Goal: Find specific page/section: Find specific page/section

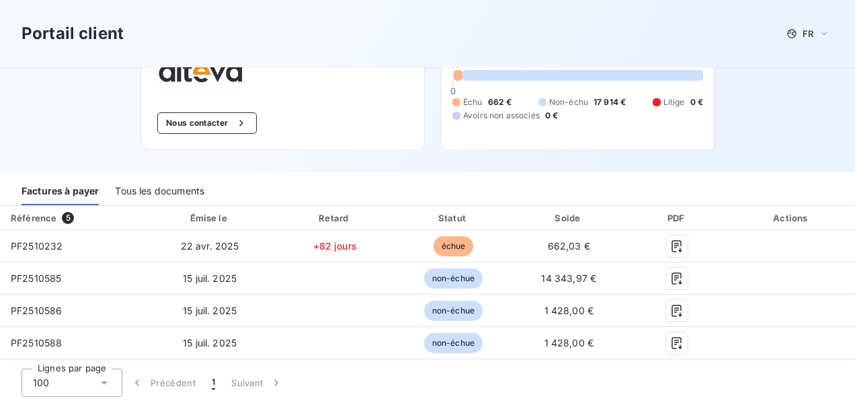
scroll to position [87, 0]
click at [169, 191] on div "Tous les documents" at bounding box center [159, 190] width 89 height 28
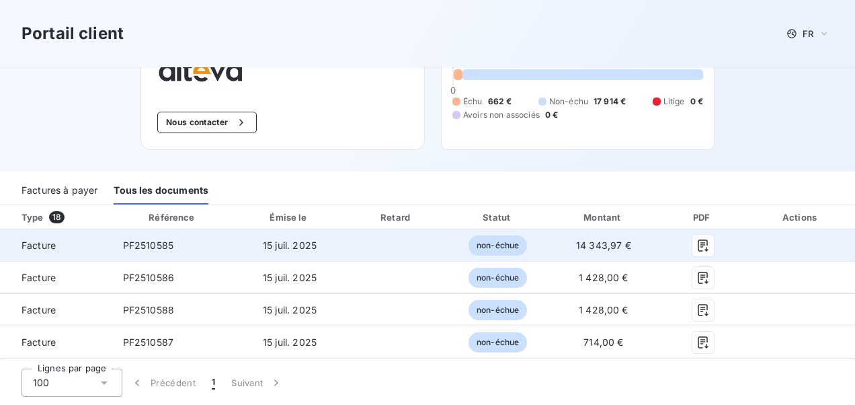
drag, startPoint x: 98, startPoint y: 236, endPoint x: 629, endPoint y: 233, distance: 531.3
click at [629, 233] on td "14 343,97 €" at bounding box center [604, 245] width 112 height 32
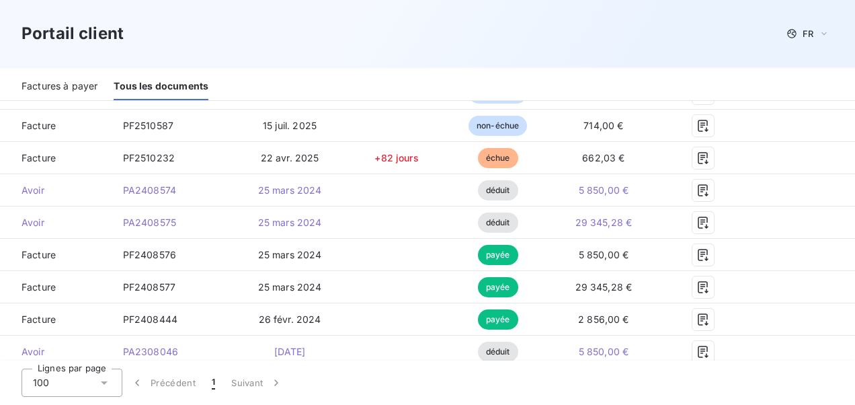
scroll to position [256, 0]
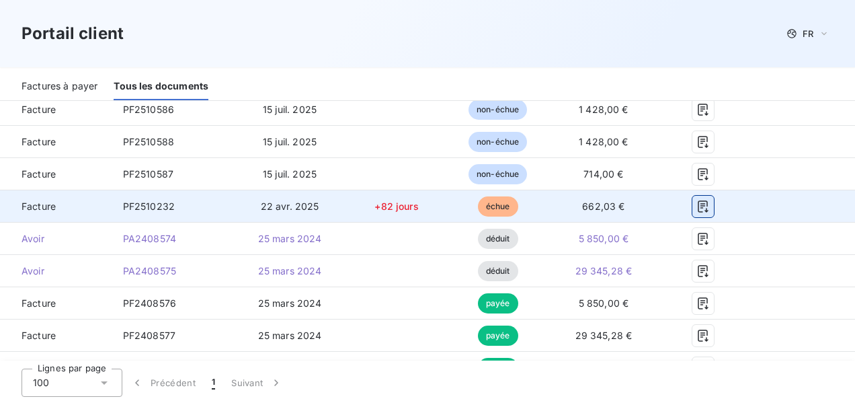
click at [698, 205] on icon "button" at bounding box center [703, 206] width 10 height 12
